Goal: Find specific page/section: Find specific page/section

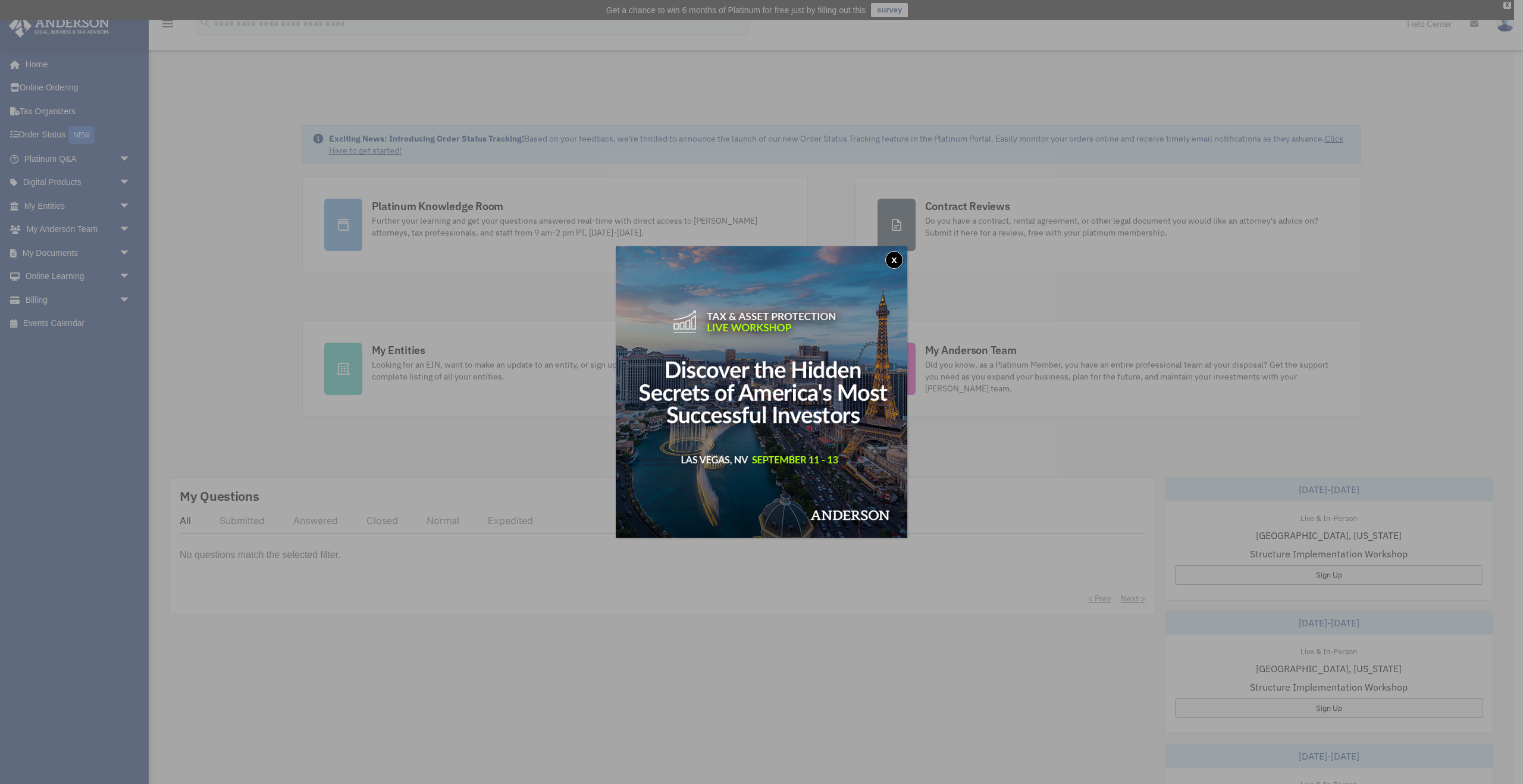
click at [890, 260] on button "x" at bounding box center [894, 260] width 18 height 18
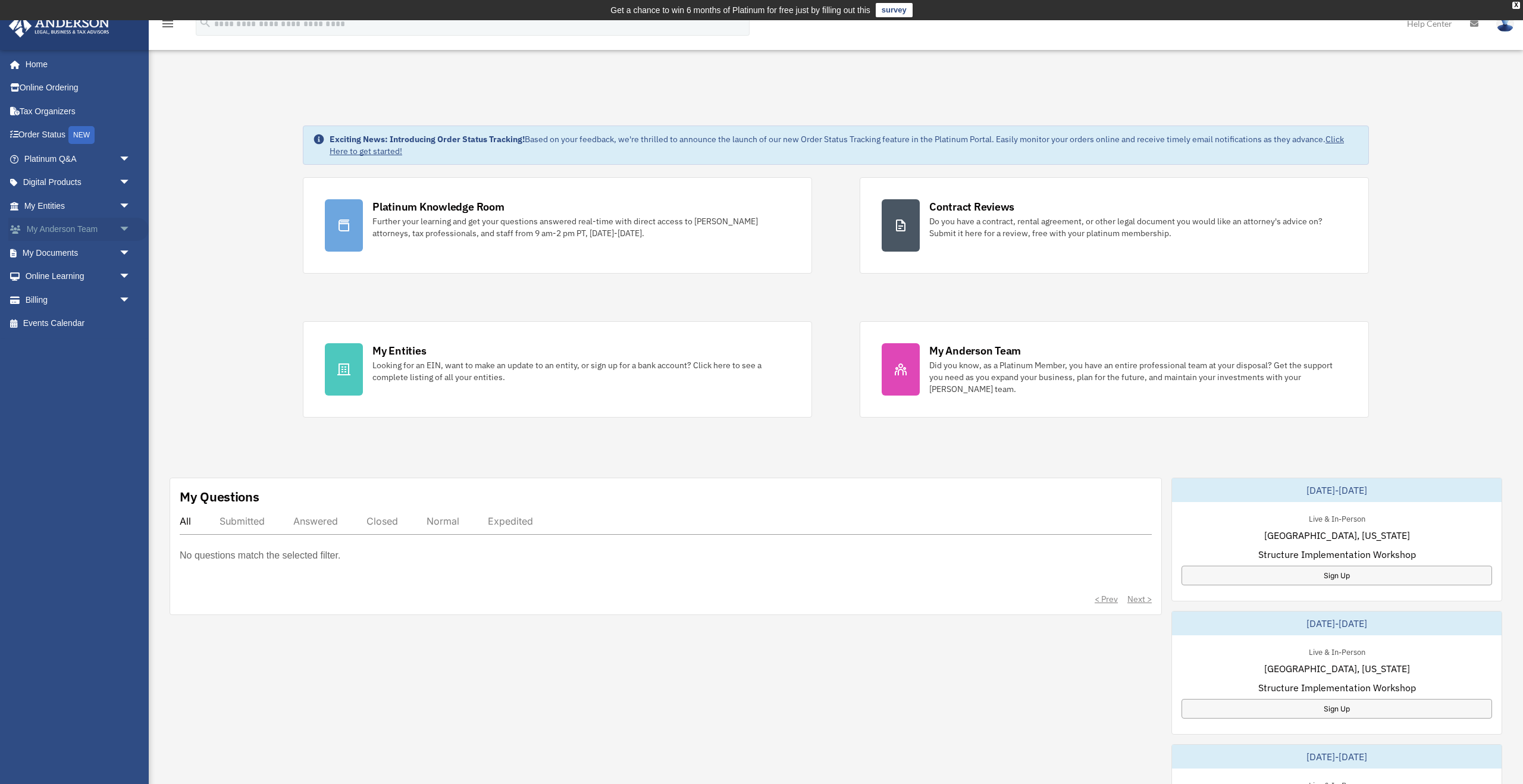
click at [124, 228] on span "arrow_drop_down" at bounding box center [131, 229] width 24 height 25
click at [201, 284] on div "Exciting News: Introducing Order Status Tracking! Based on your feedback, we're…" at bounding box center [836, 630] width 1392 height 1069
click at [54, 110] on link "Tax Organizers" at bounding box center [78, 111] width 140 height 24
click at [53, 110] on link "Tax Organizers" at bounding box center [78, 111] width 140 height 24
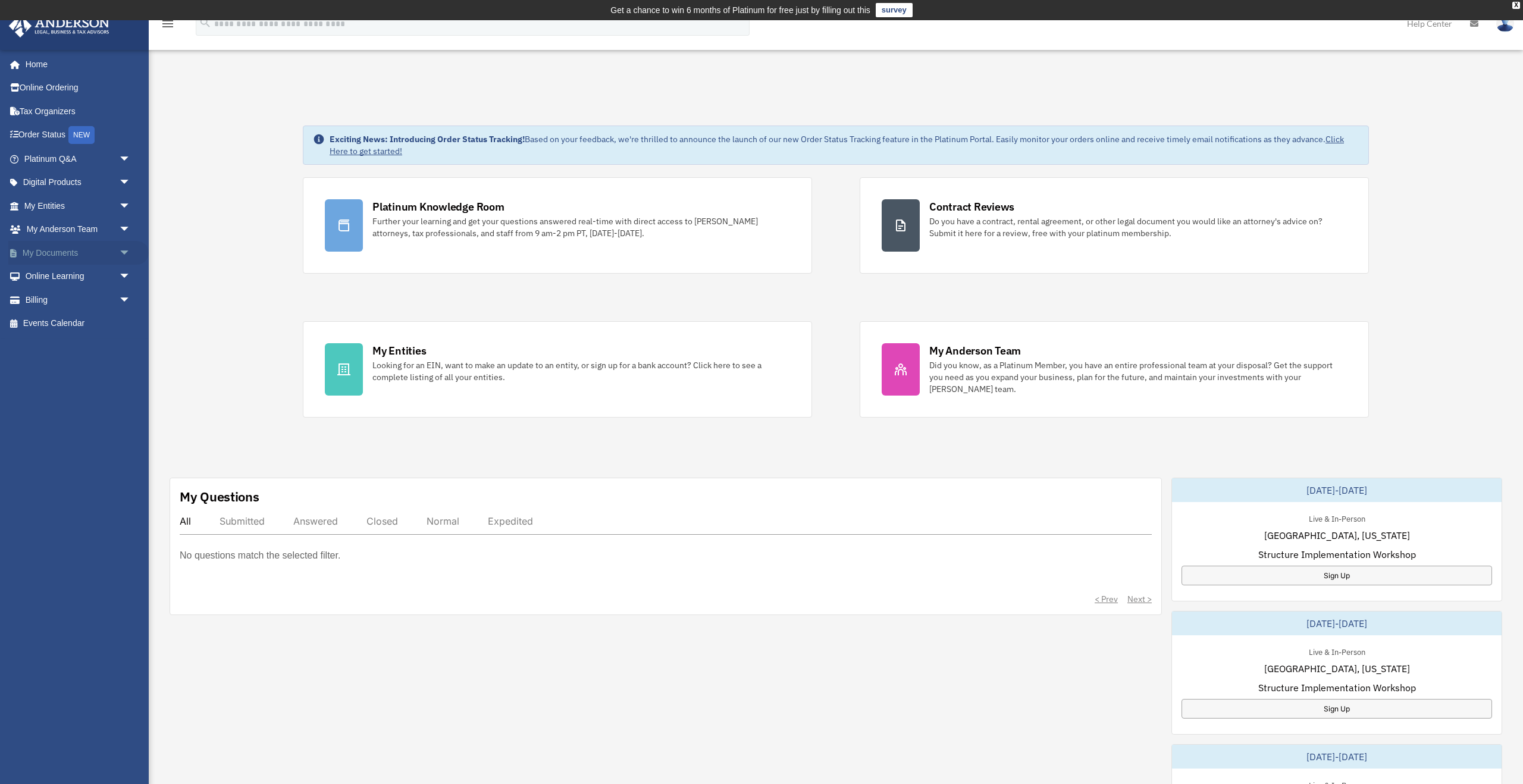
click at [125, 251] on span "arrow_drop_down" at bounding box center [131, 253] width 24 height 25
click at [56, 279] on link "Box" at bounding box center [82, 277] width 132 height 24
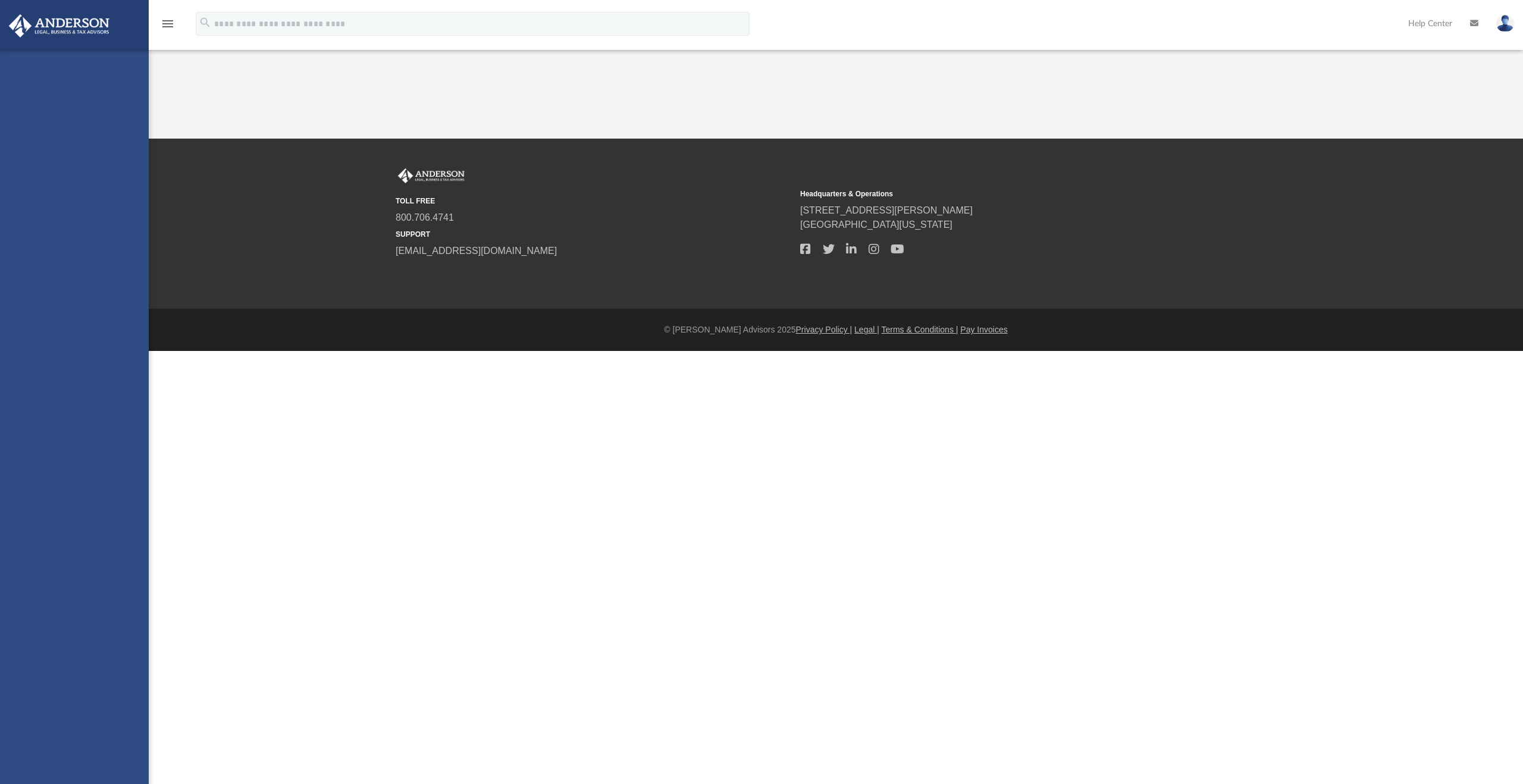
click at [51, 277] on html "X Get a chance to win 6 months of Platinum for free just by filling out this su…" at bounding box center [761, 199] width 1523 height 398
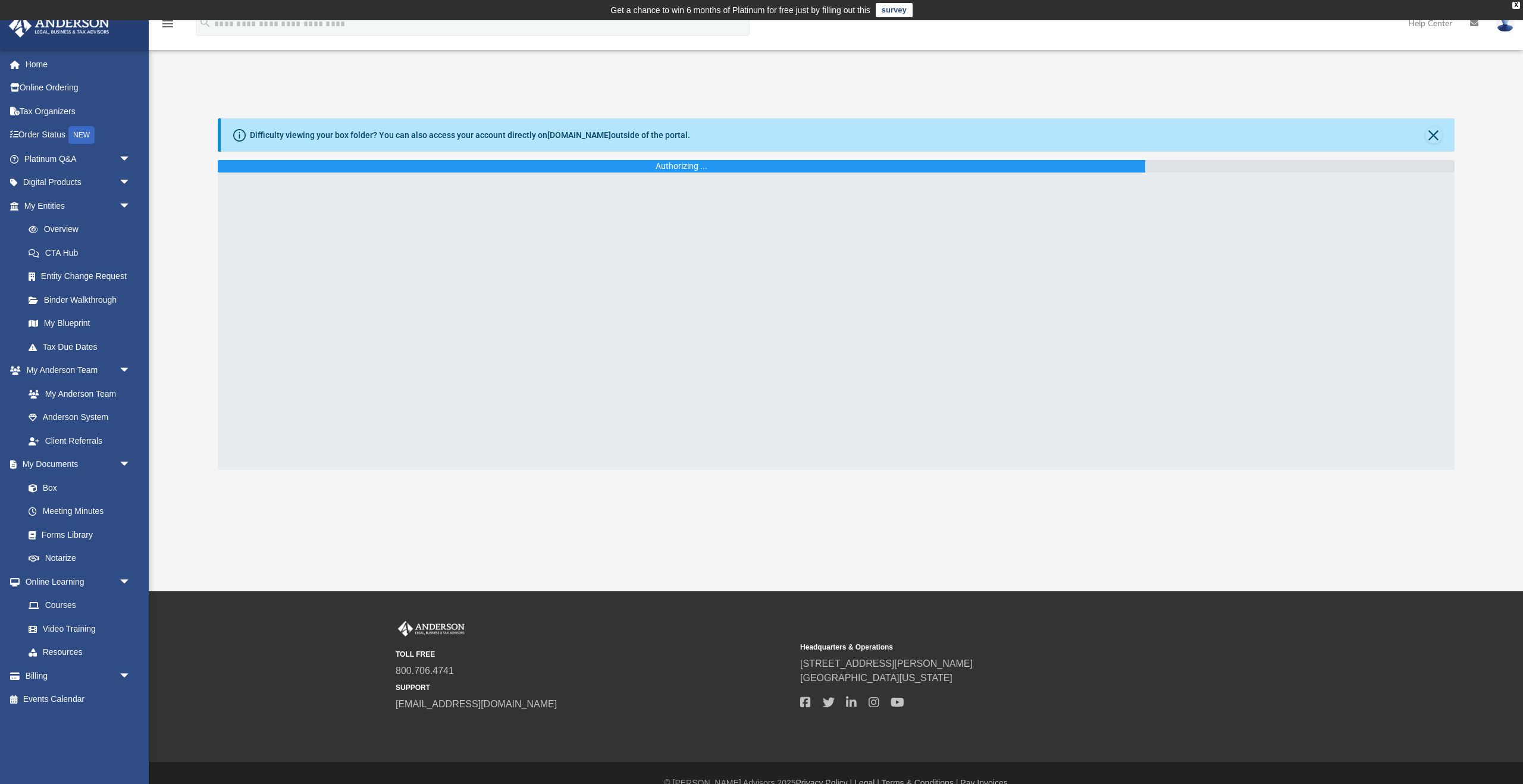
click at [637, 218] on div at bounding box center [836, 321] width 1237 height 297
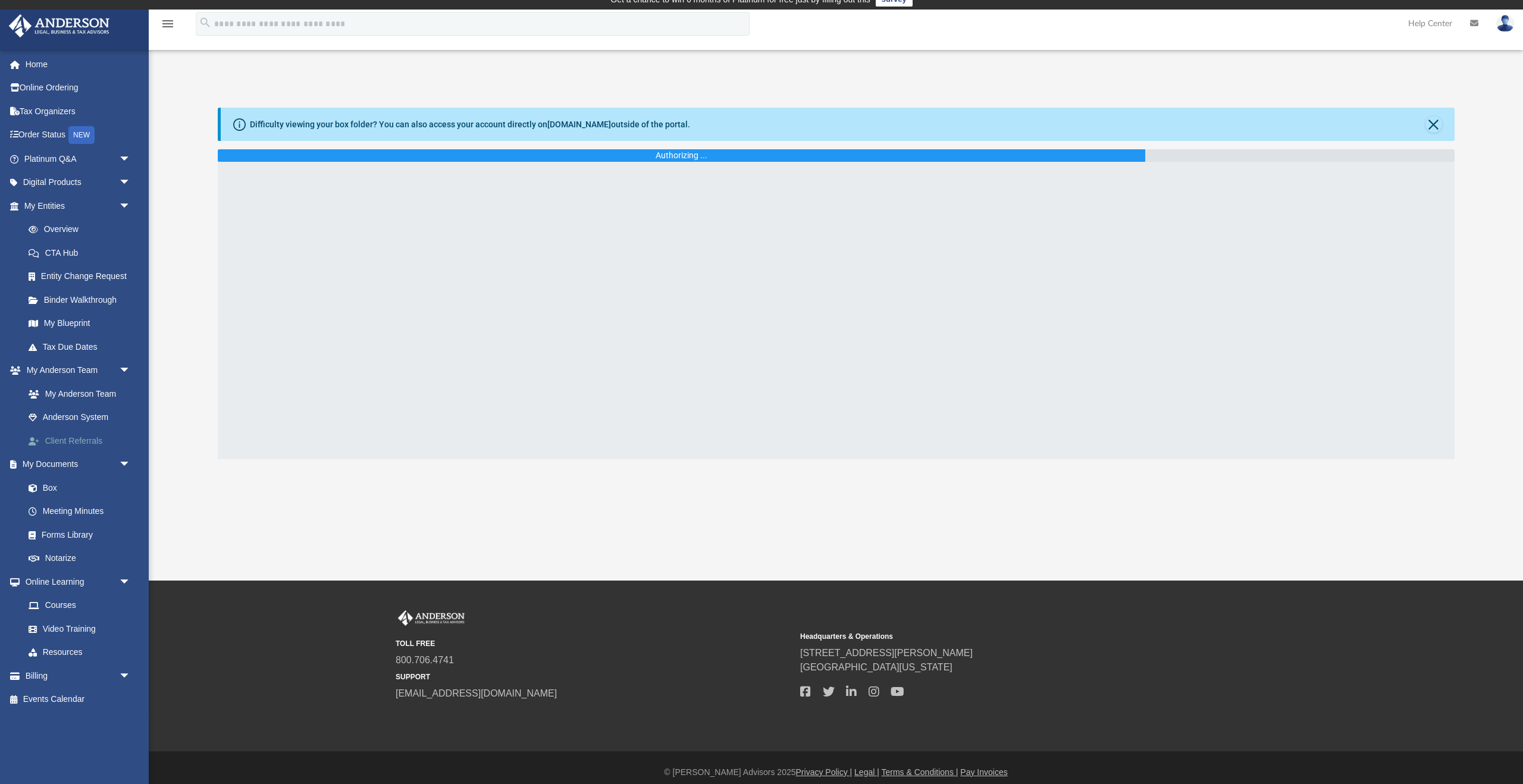
scroll to position [20, 0]
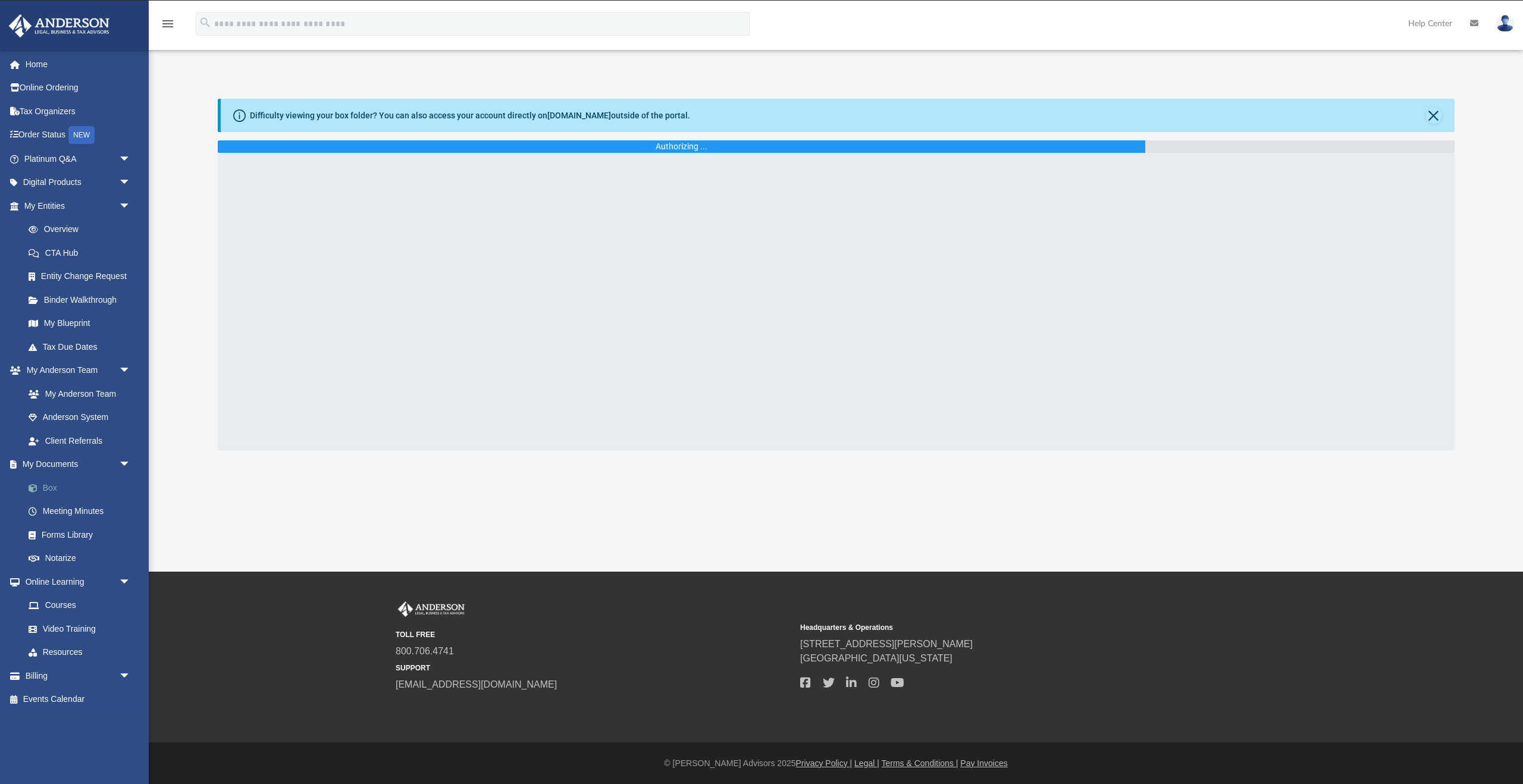
click at [48, 483] on link "Box" at bounding box center [82, 488] width 132 height 24
click at [1427, 116] on button "Close" at bounding box center [1434, 116] width 17 height 17
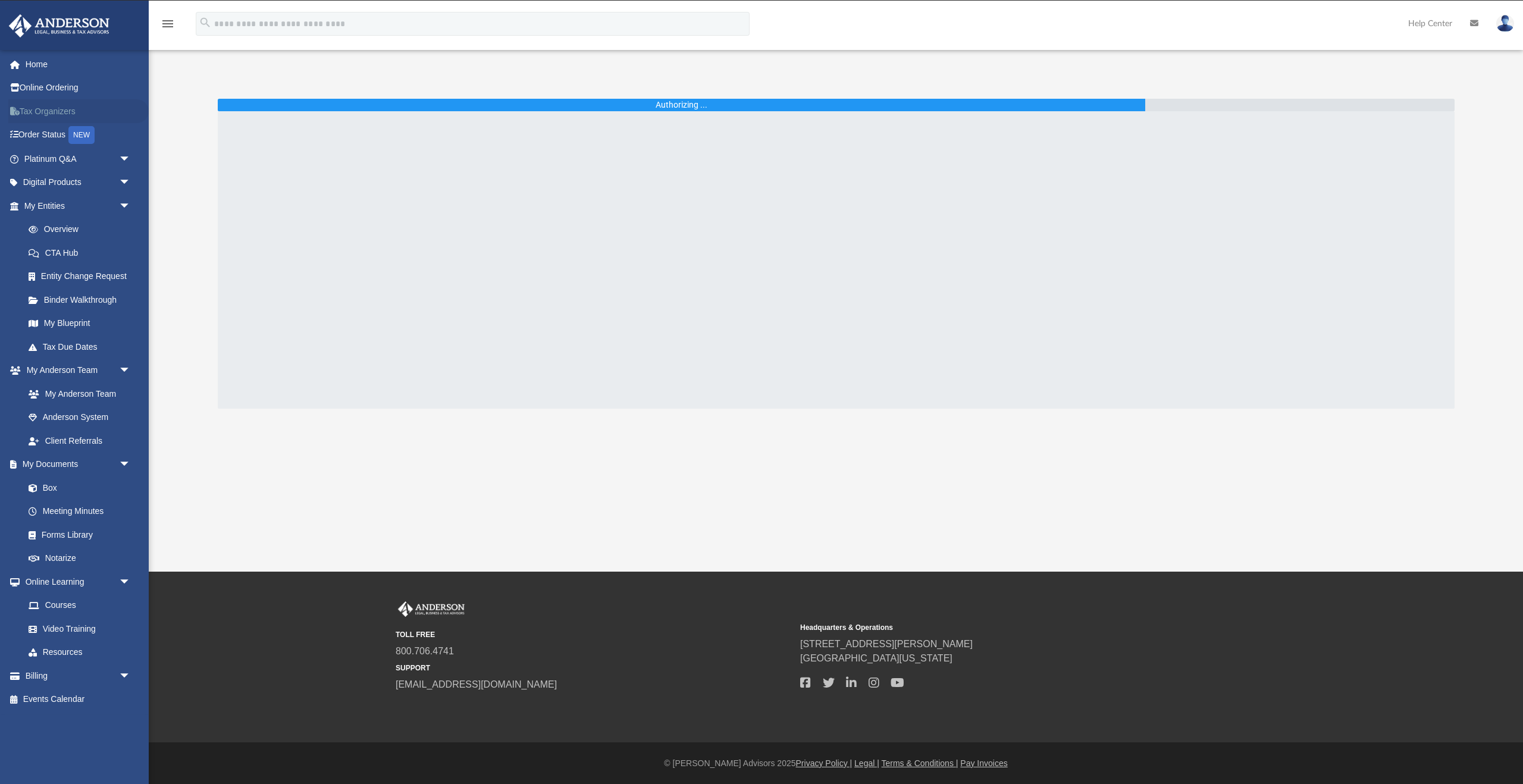
click at [65, 112] on link "Tax Organizers" at bounding box center [78, 111] width 140 height 24
click at [60, 111] on link "Tax Organizers" at bounding box center [78, 111] width 140 height 24
